Goal: Transaction & Acquisition: Purchase product/service

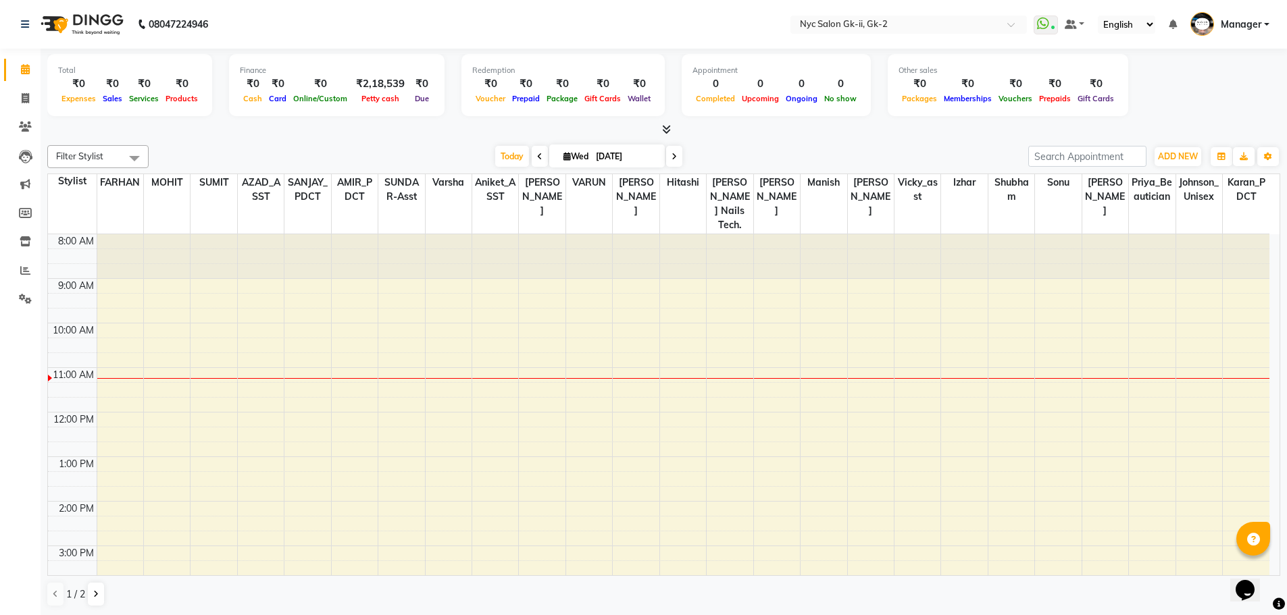
click at [47, 95] on div "Total ₹0 Expenses ₹0 Sales ₹0 Services ₹0 Products" at bounding box center [129, 85] width 165 height 62
click at [20, 99] on span at bounding box center [26, 99] width 24 height 16
select select "service"
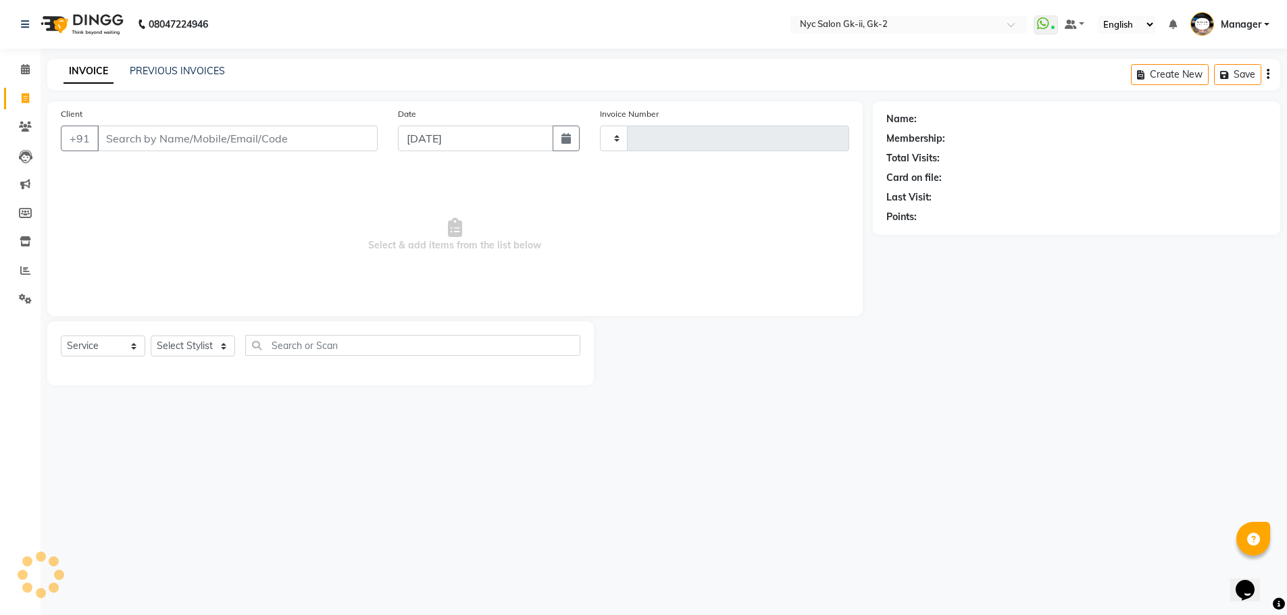
type input "5266"
select select "5936"
click at [177, 138] on input "Client" at bounding box center [238, 139] width 283 height 26
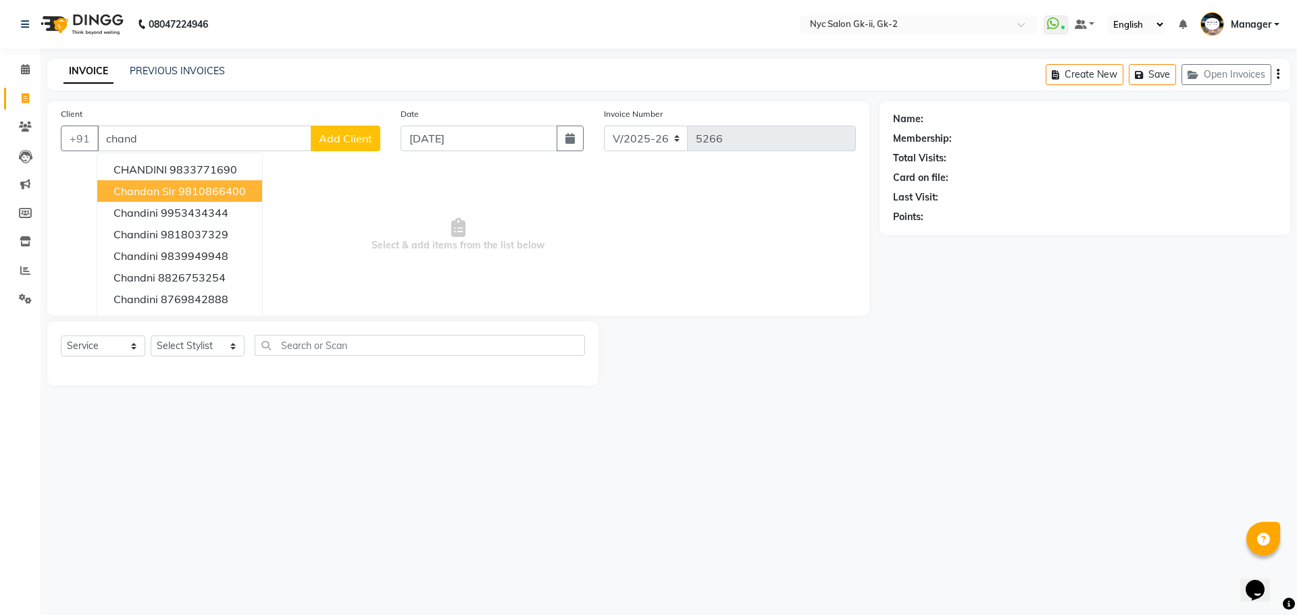
click at [199, 197] on ngb-highlight "9810866400" at bounding box center [212, 191] width 68 height 14
type input "9810866400"
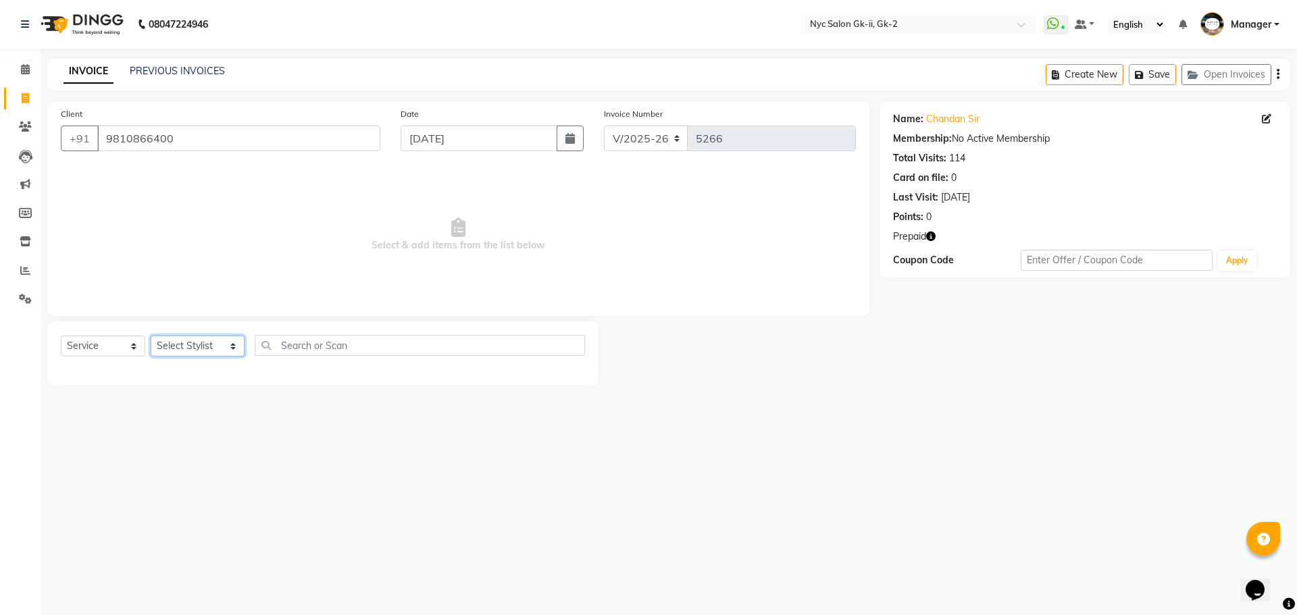
click at [174, 349] on select "Select Stylist AMIR_PDCT aniket_ASST AZAD_ASST [PERSON_NAME] [PERSON_NAME] [PER…" at bounding box center [198, 346] width 94 height 21
select select "42208"
click at [151, 336] on select "Select Stylist AMIR_PDCT aniket_ASST AZAD_ASST [PERSON_NAME] [PERSON_NAME] [PER…" at bounding box center [198, 346] width 94 height 21
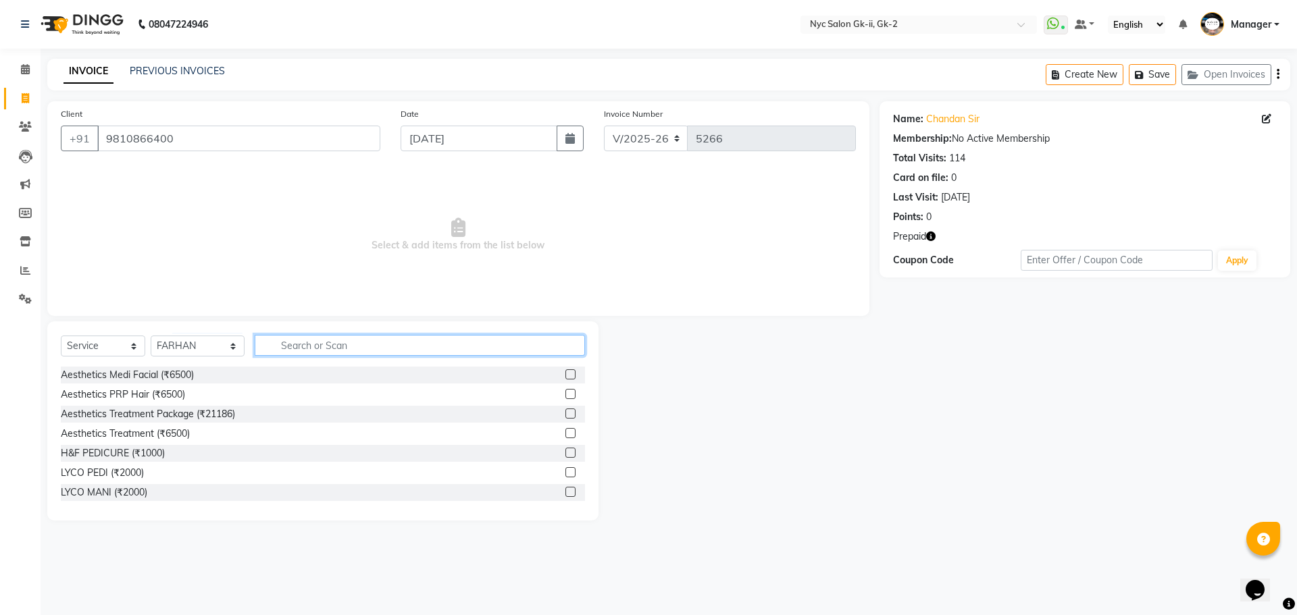
click at [328, 344] on input "text" at bounding box center [420, 345] width 331 height 21
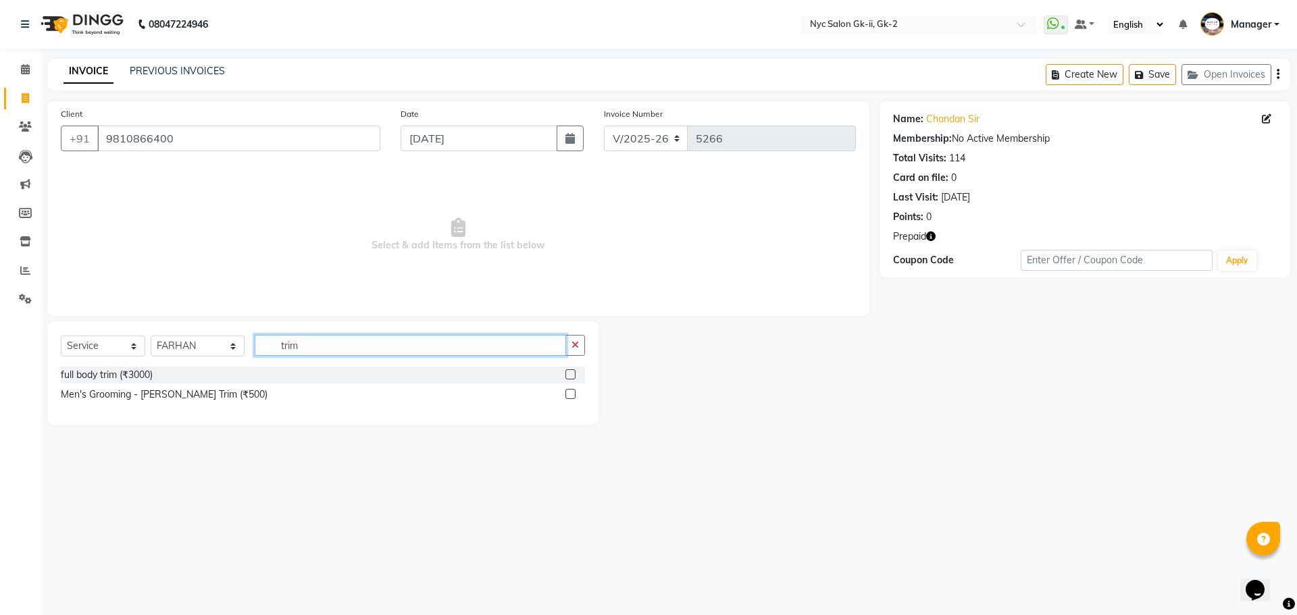
type input "trim"
click at [568, 393] on label at bounding box center [570, 394] width 10 height 10
click at [568, 393] on input "checkbox" at bounding box center [569, 394] width 9 height 9
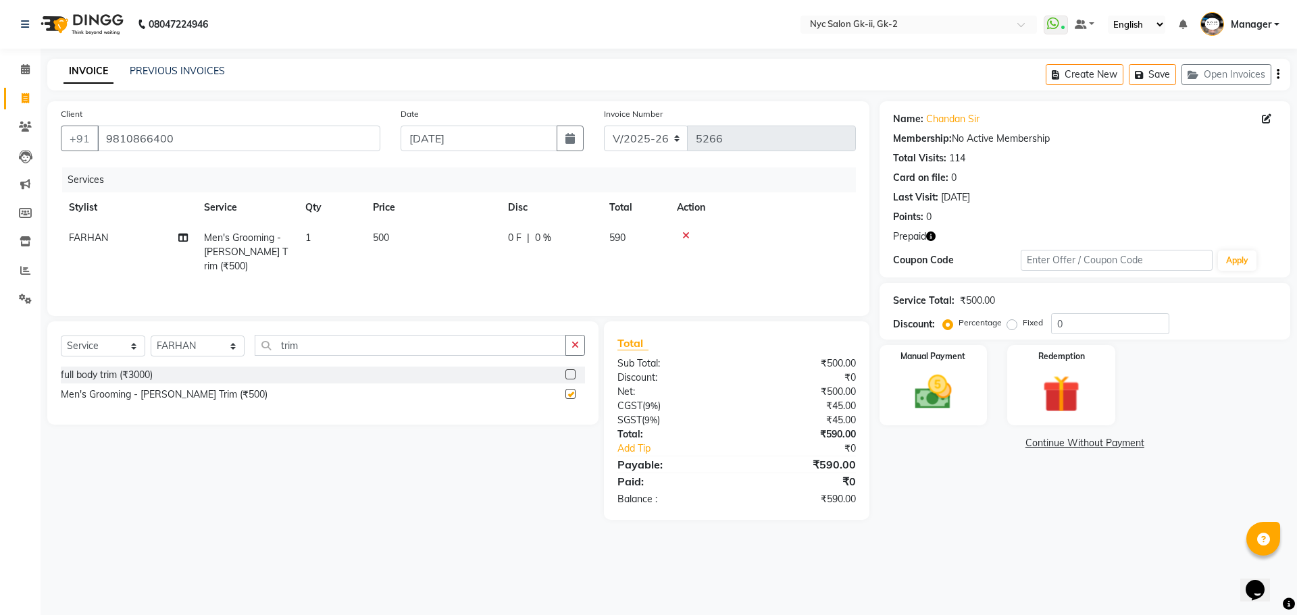
checkbox input "false"
click at [932, 238] on icon "button" at bounding box center [930, 236] width 9 height 9
click at [1045, 380] on img at bounding box center [1060, 394] width 63 height 48
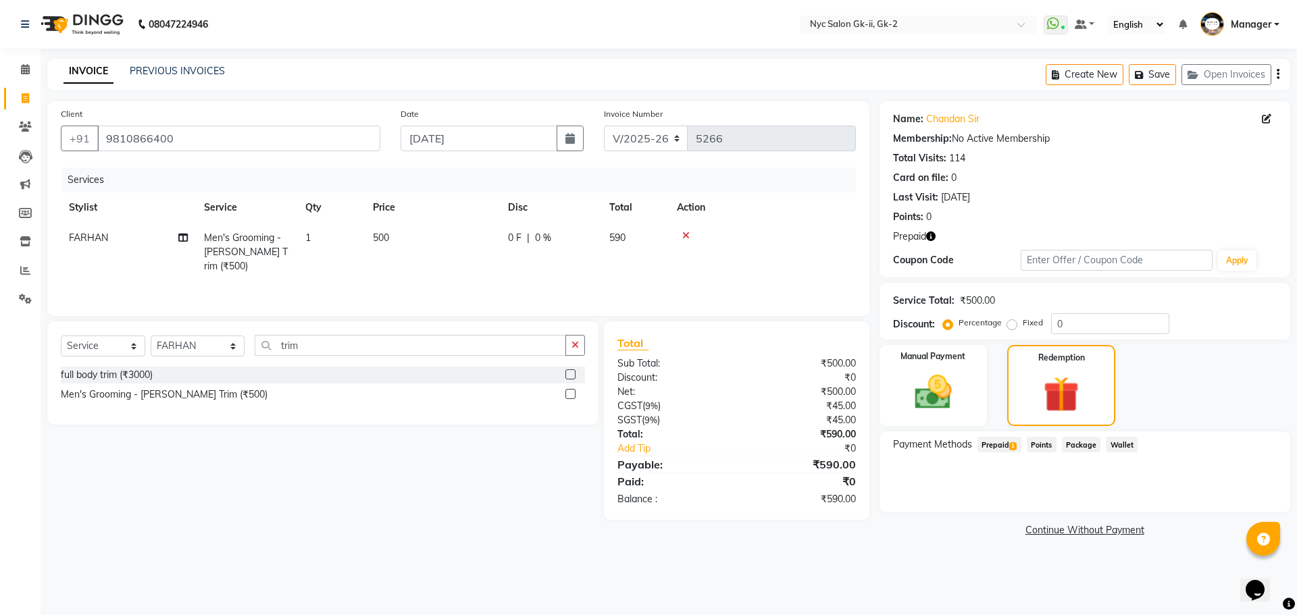
click at [1009, 448] on span "Prepaid 1" at bounding box center [999, 445] width 44 height 16
click at [1254, 510] on button "Add" at bounding box center [1244, 499] width 49 height 23
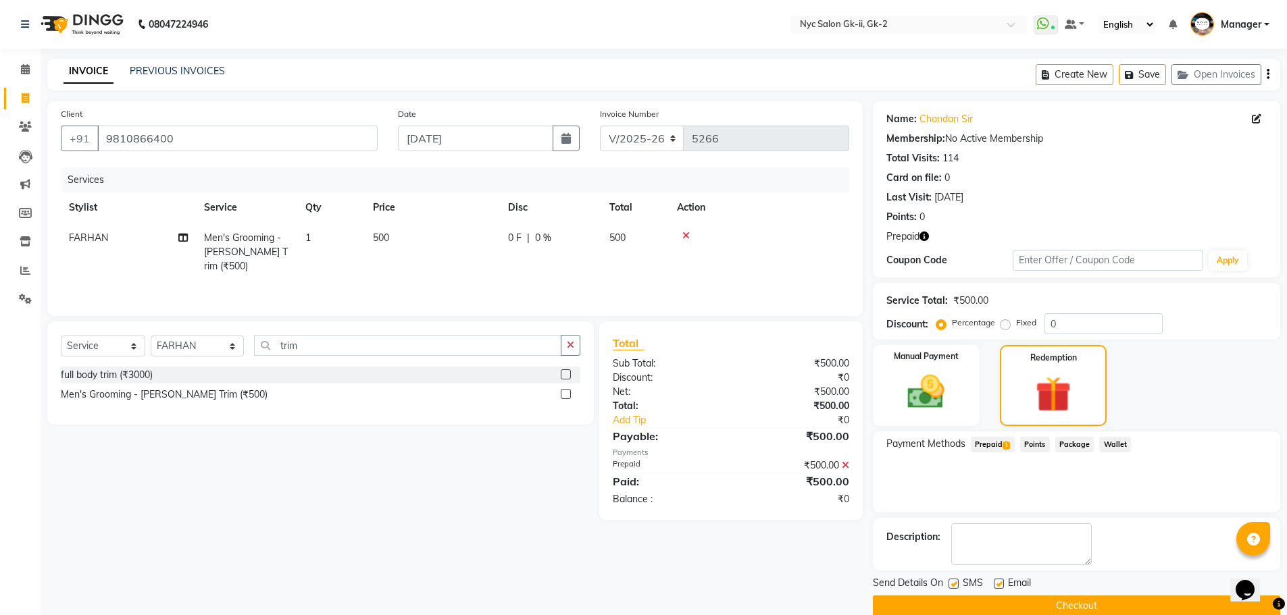
click at [1152, 604] on button "Checkout" at bounding box center [1076, 606] width 407 height 21
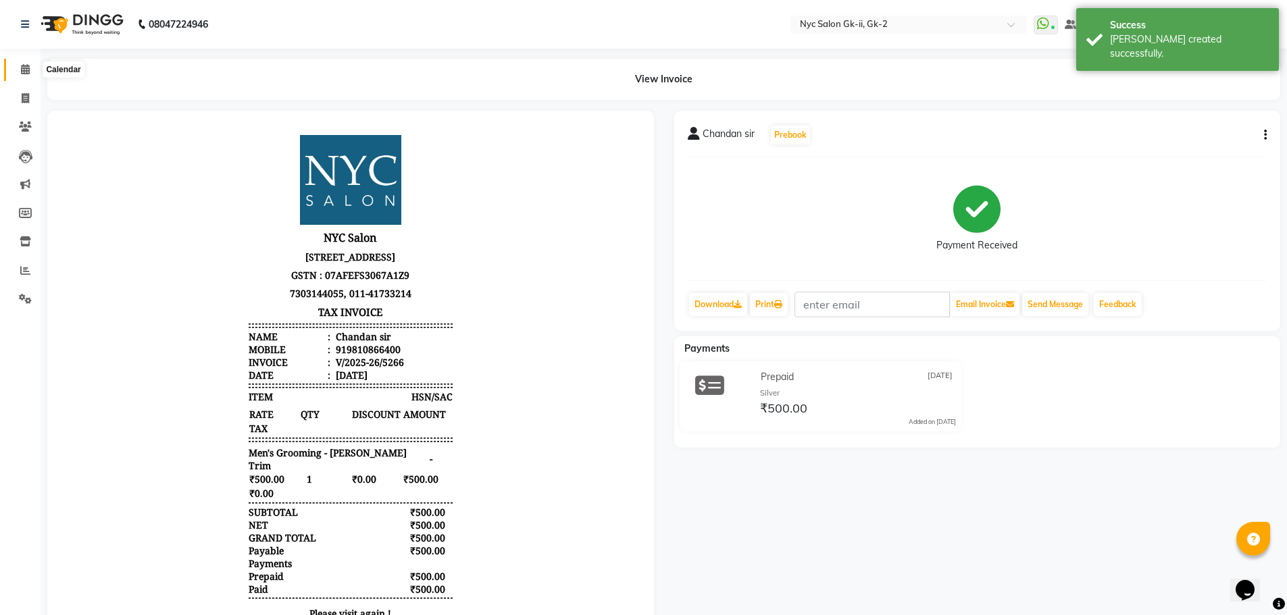
click at [22, 65] on icon at bounding box center [25, 69] width 9 height 10
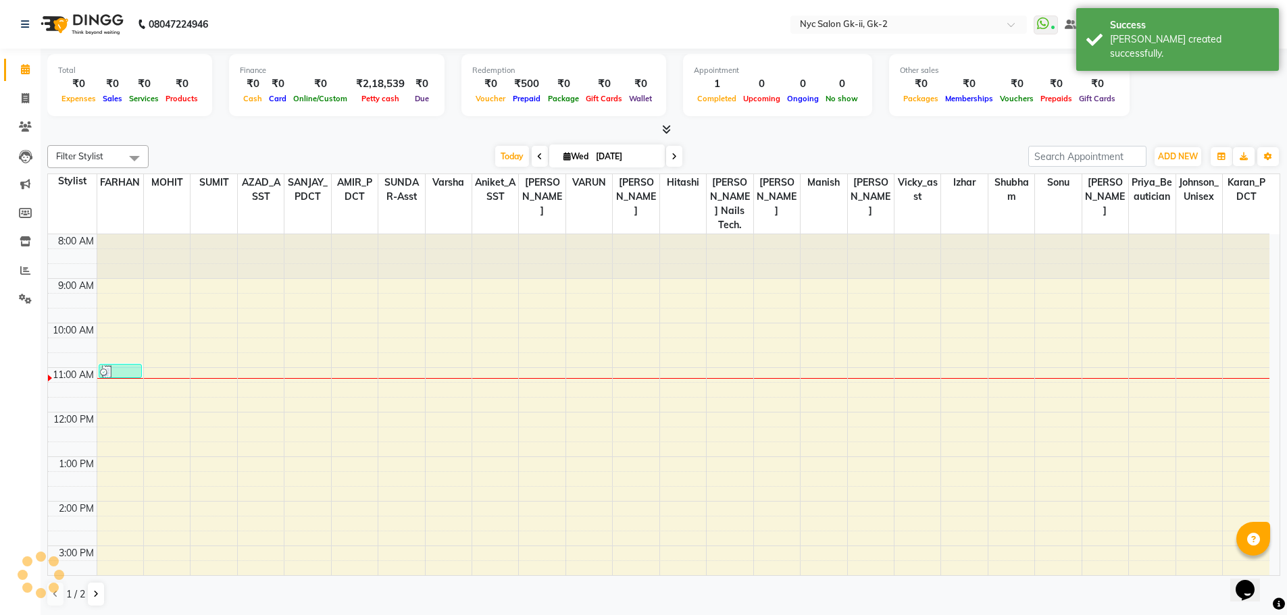
scroll to position [134, 0]
